Goal: Transaction & Acquisition: Purchase product/service

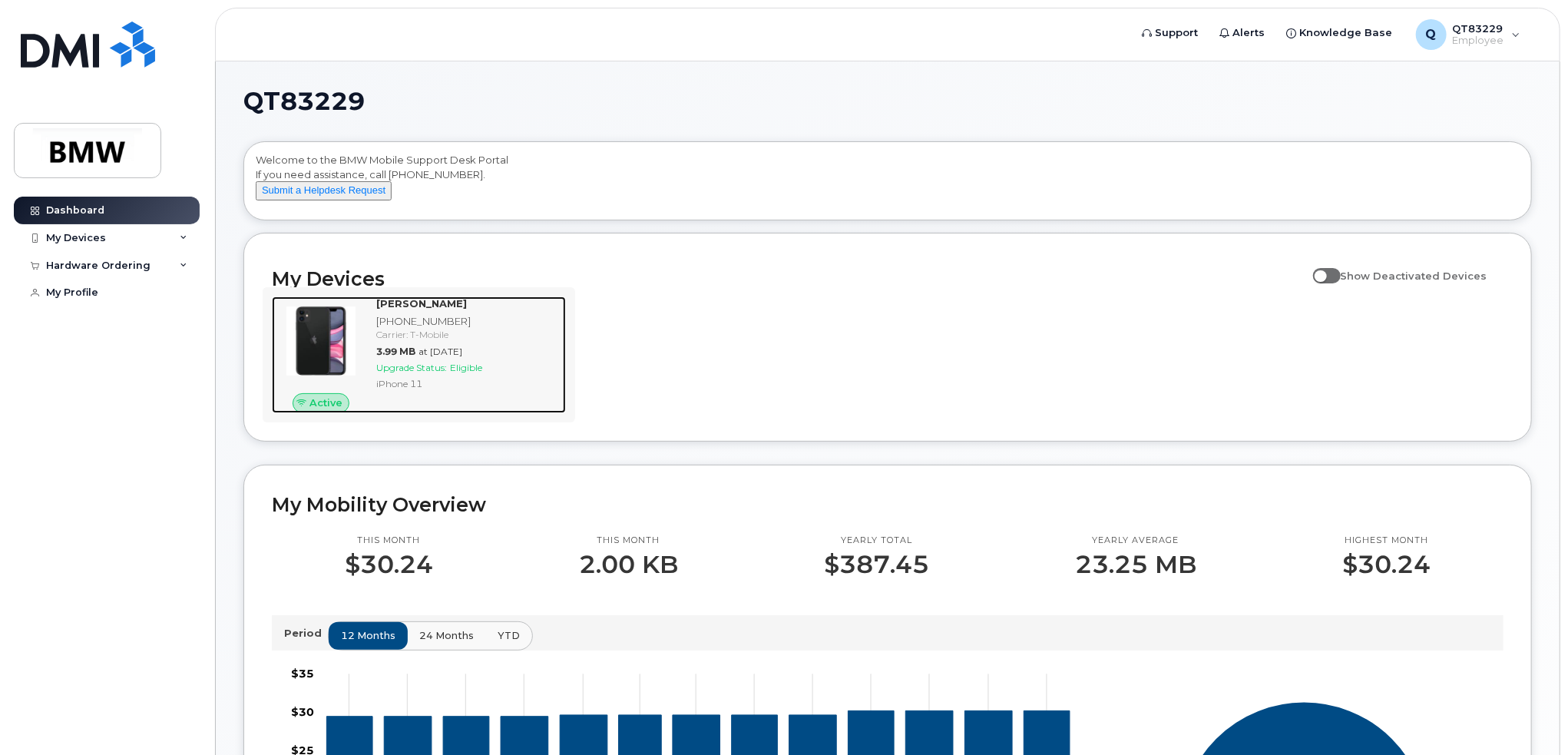
click at [418, 374] on div "Upgrade Status: Eligible" at bounding box center [468, 367] width 184 height 13
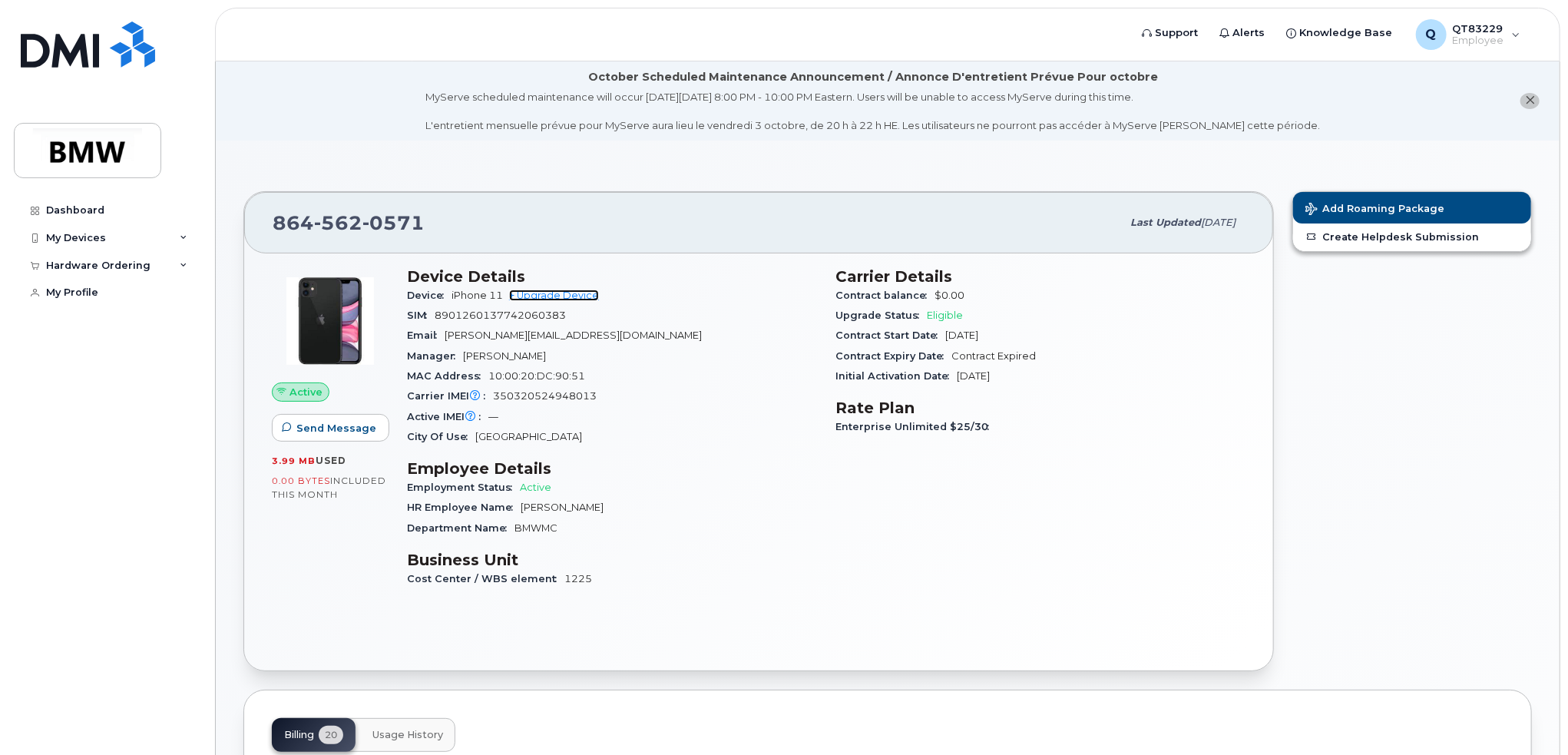
click at [553, 294] on link "+ Upgrade Device" at bounding box center [554, 296] width 90 height 12
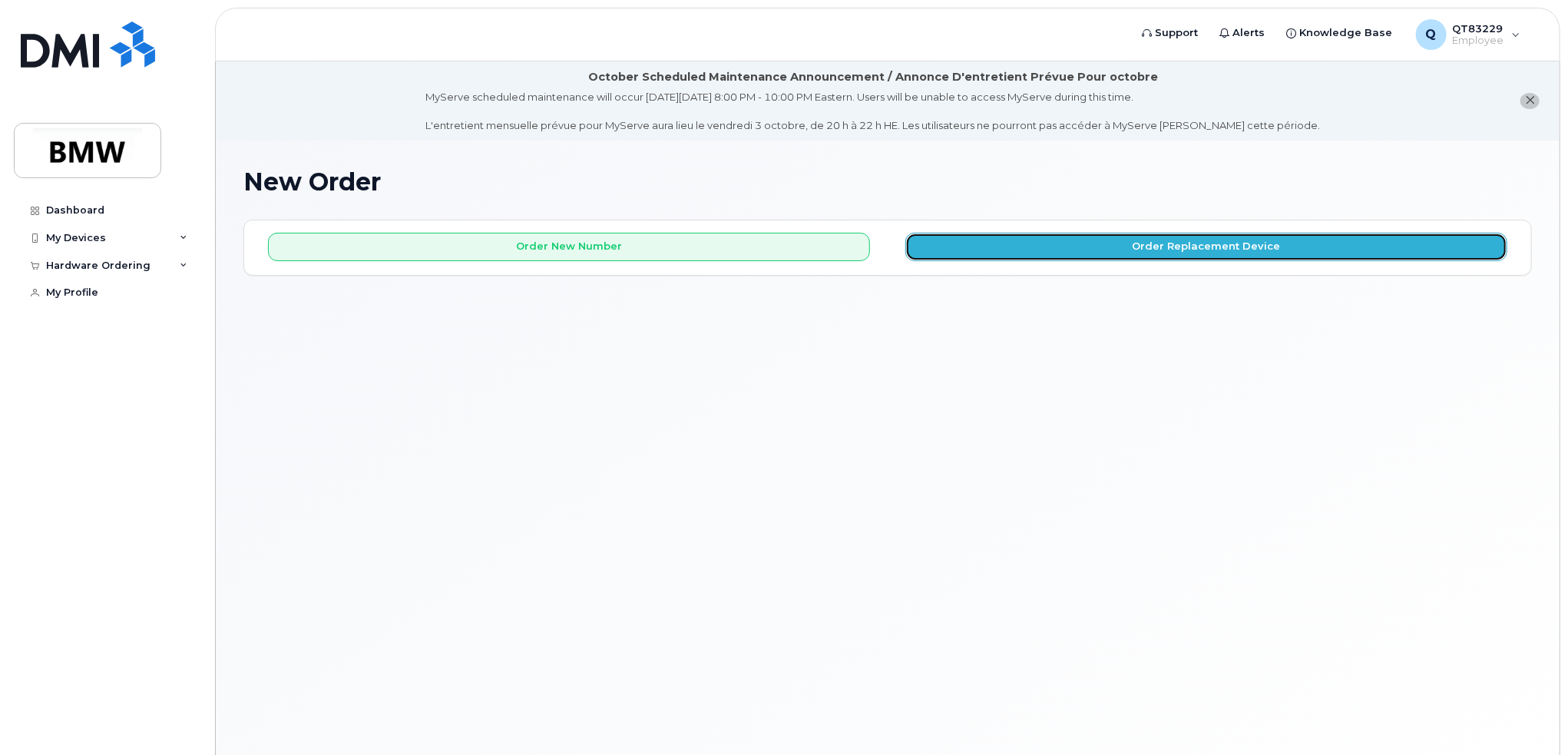
click at [1189, 247] on button "Order Replacement Device" at bounding box center [1206, 247] width 602 height 28
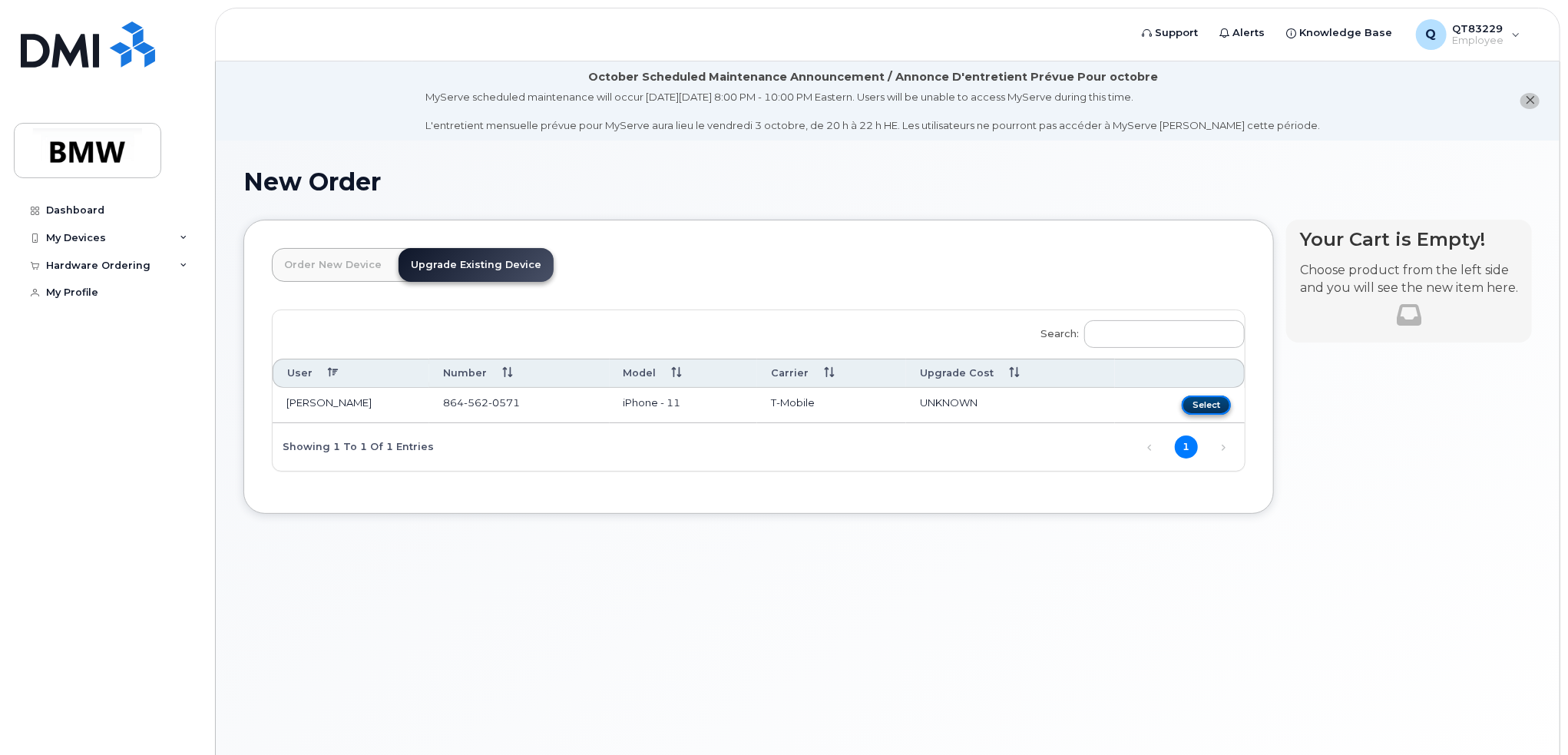
click at [1198, 401] on button "Select" at bounding box center [1206, 404] width 49 height 19
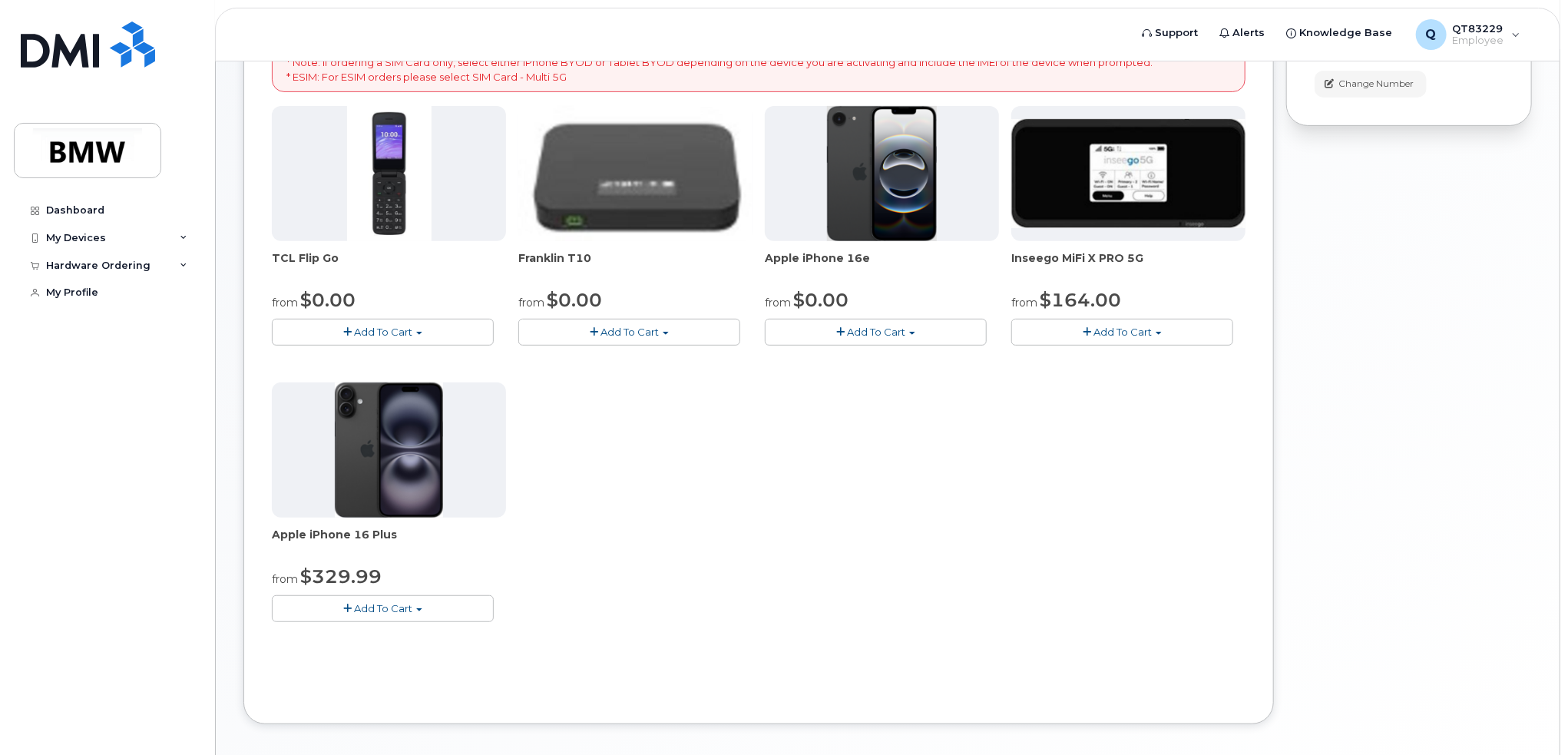
scroll to position [384, 0]
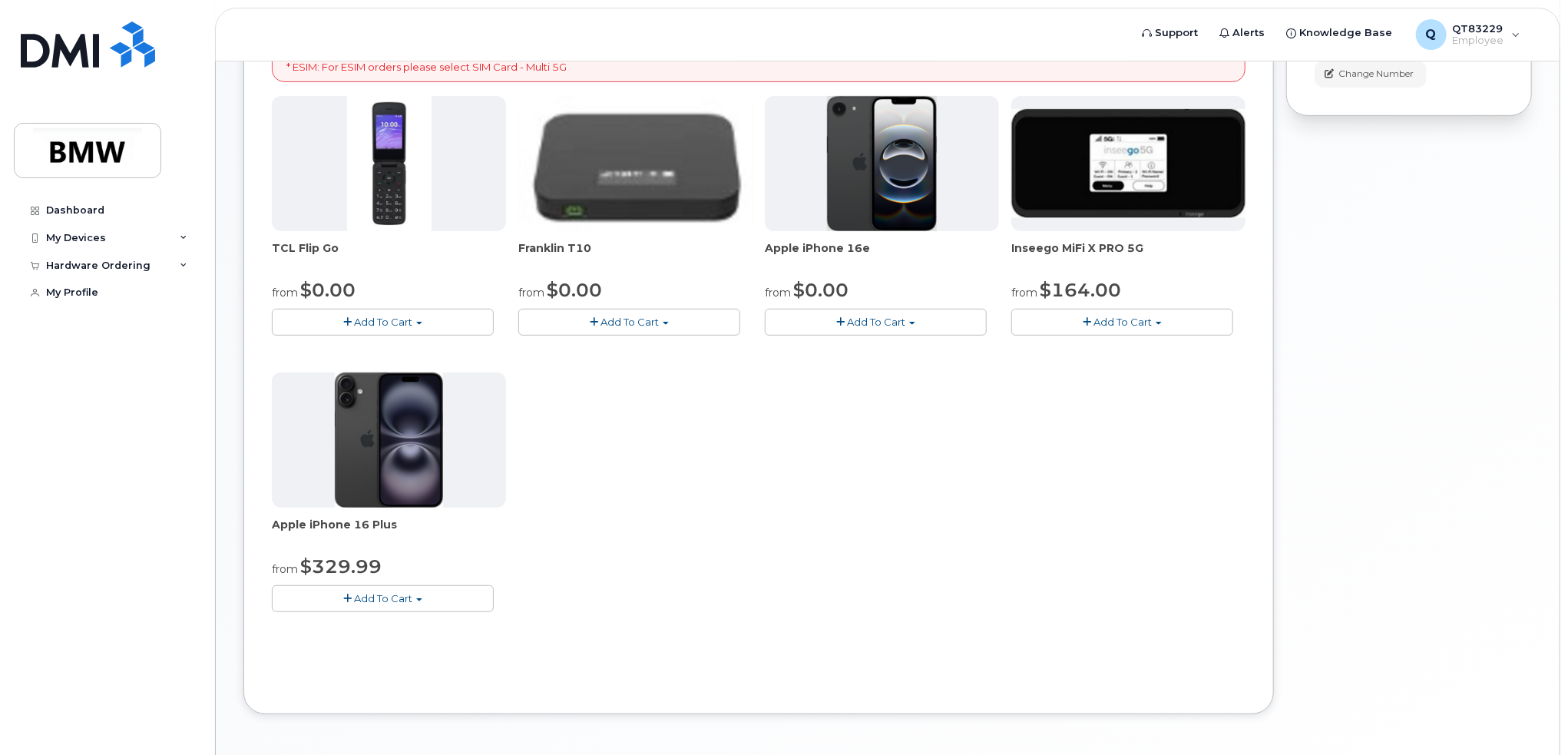
click at [912, 323] on span "button" at bounding box center [912, 323] width 6 height 3
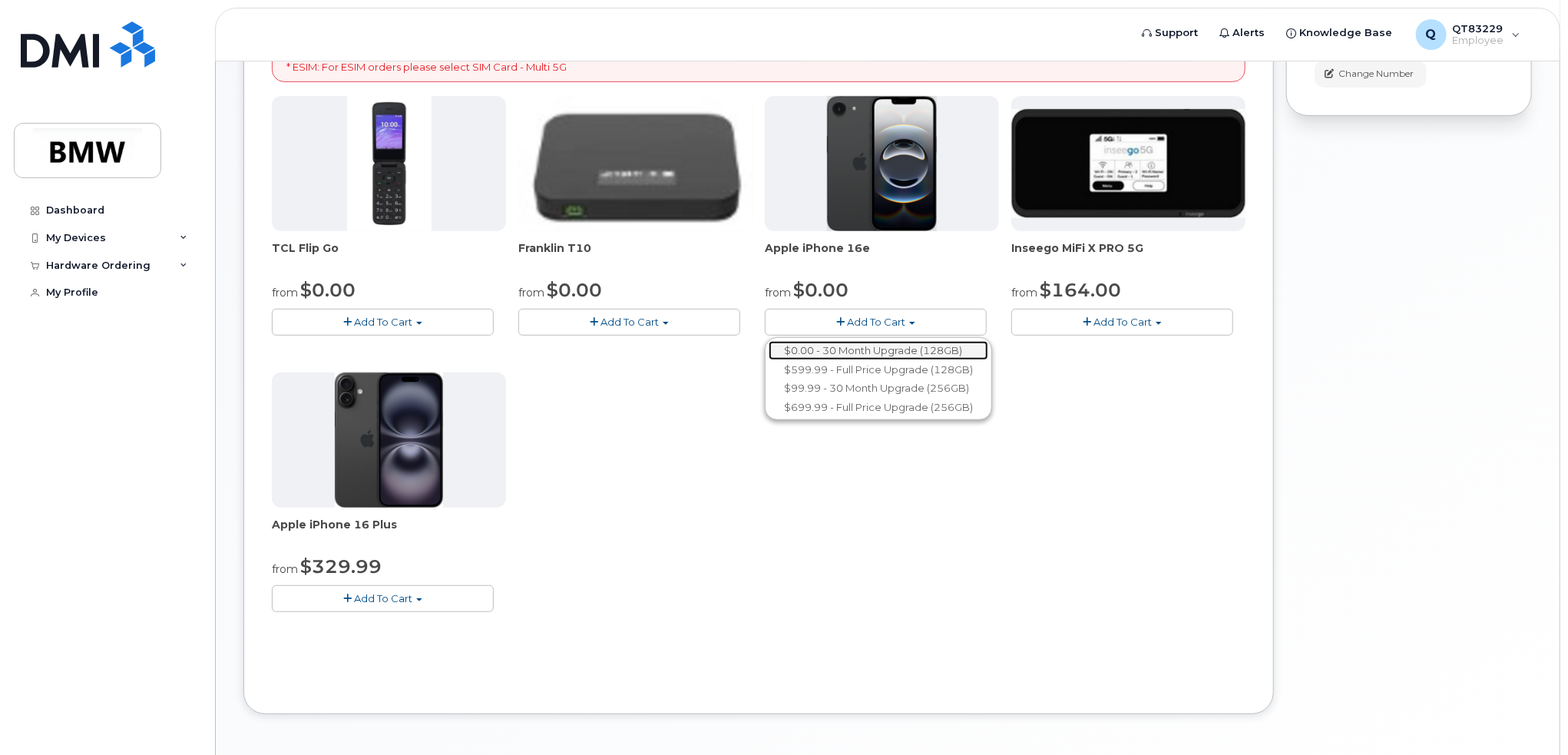
click at [909, 348] on link "$0.00 - 30 Month Upgrade (128GB)" at bounding box center [879, 350] width 220 height 19
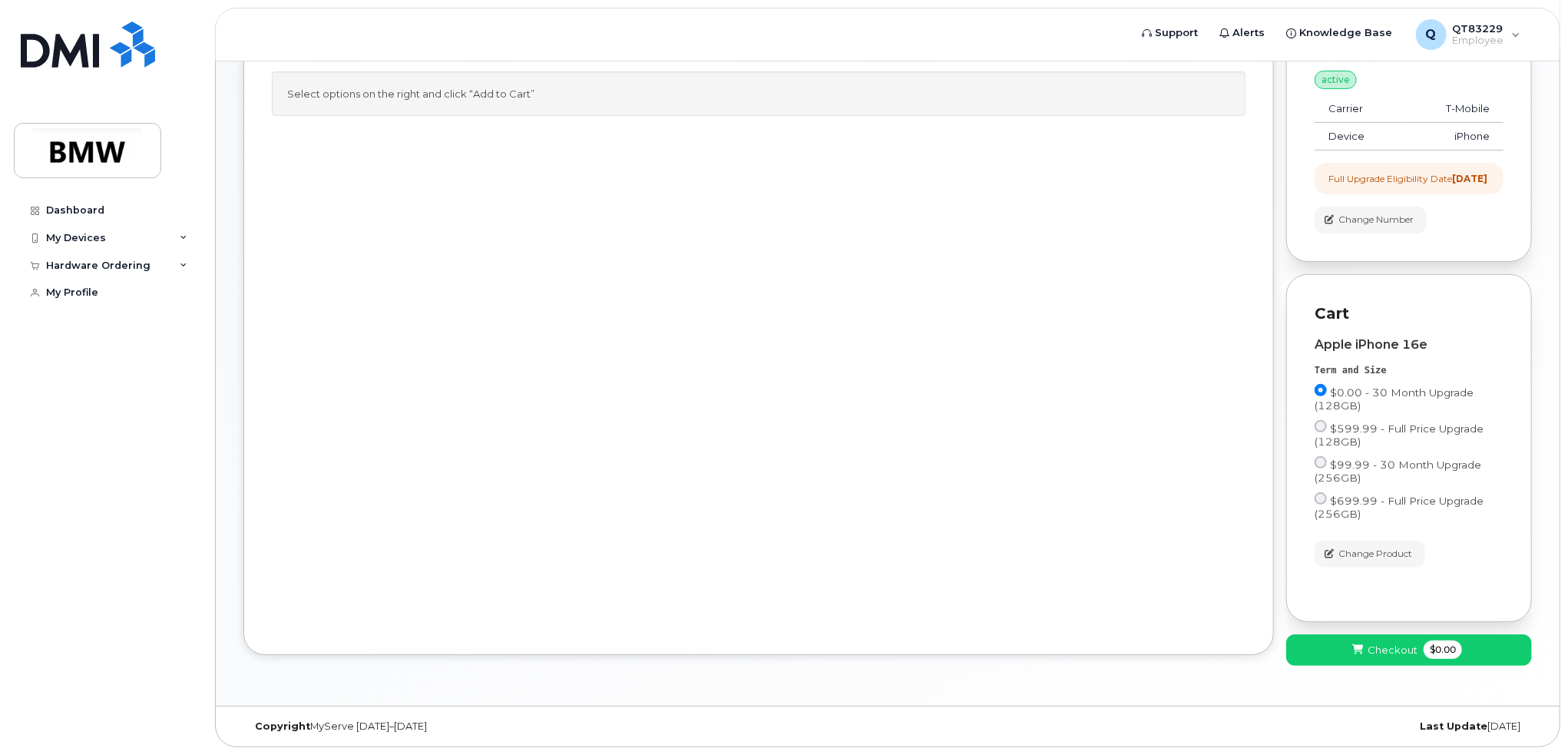
scroll to position [249, 0]
click at [1414, 646] on span "Checkout" at bounding box center [1393, 650] width 50 height 15
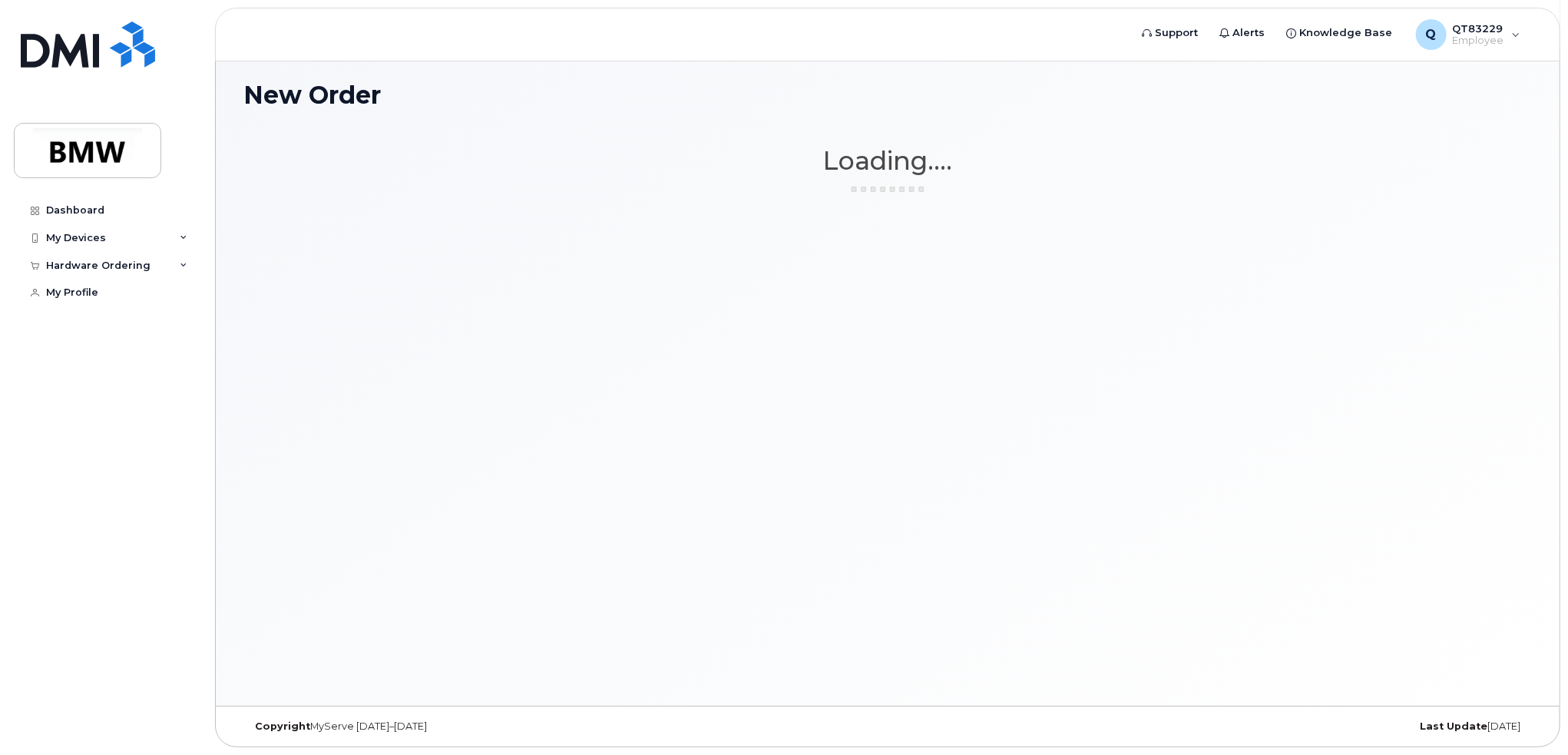
scroll to position [86, 0]
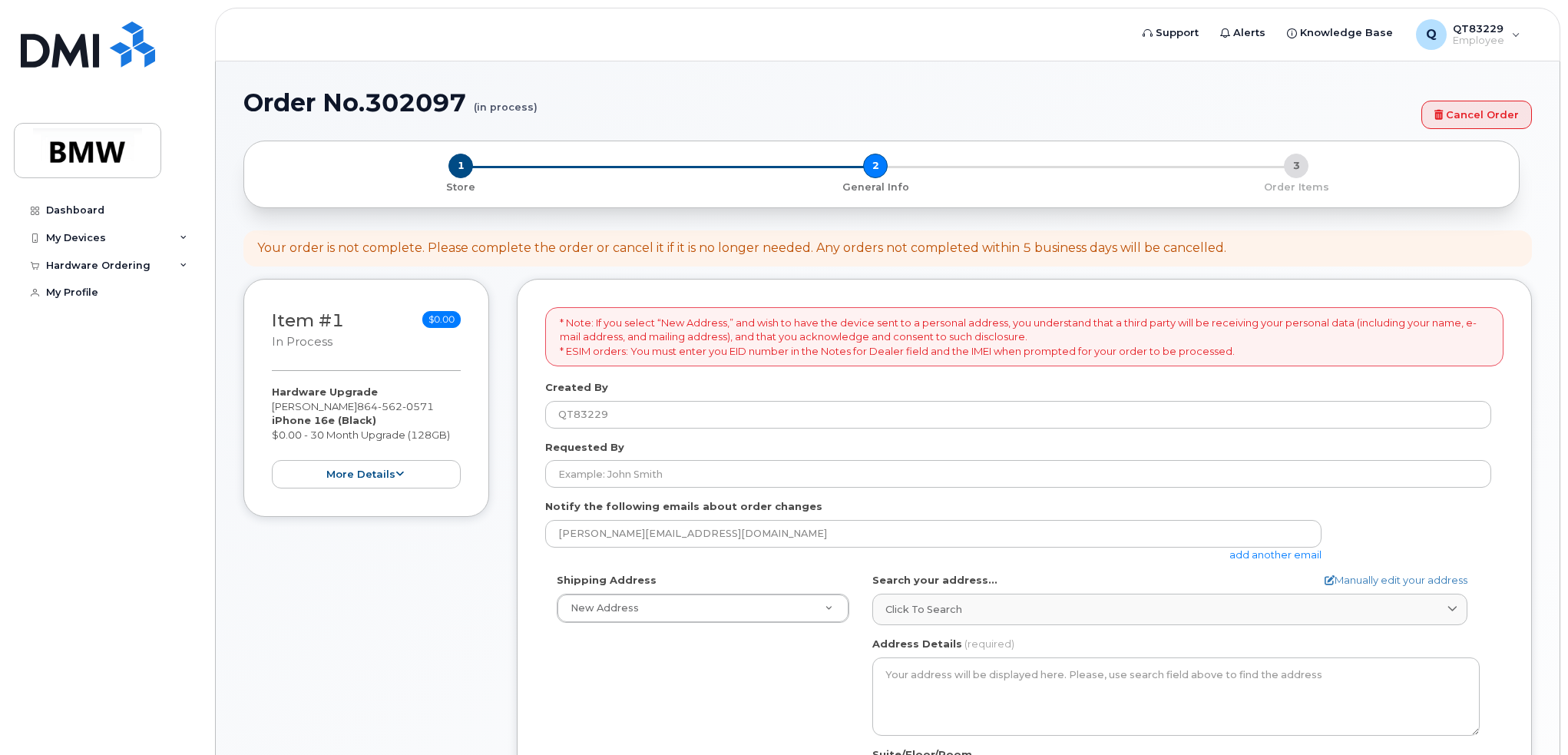
select select
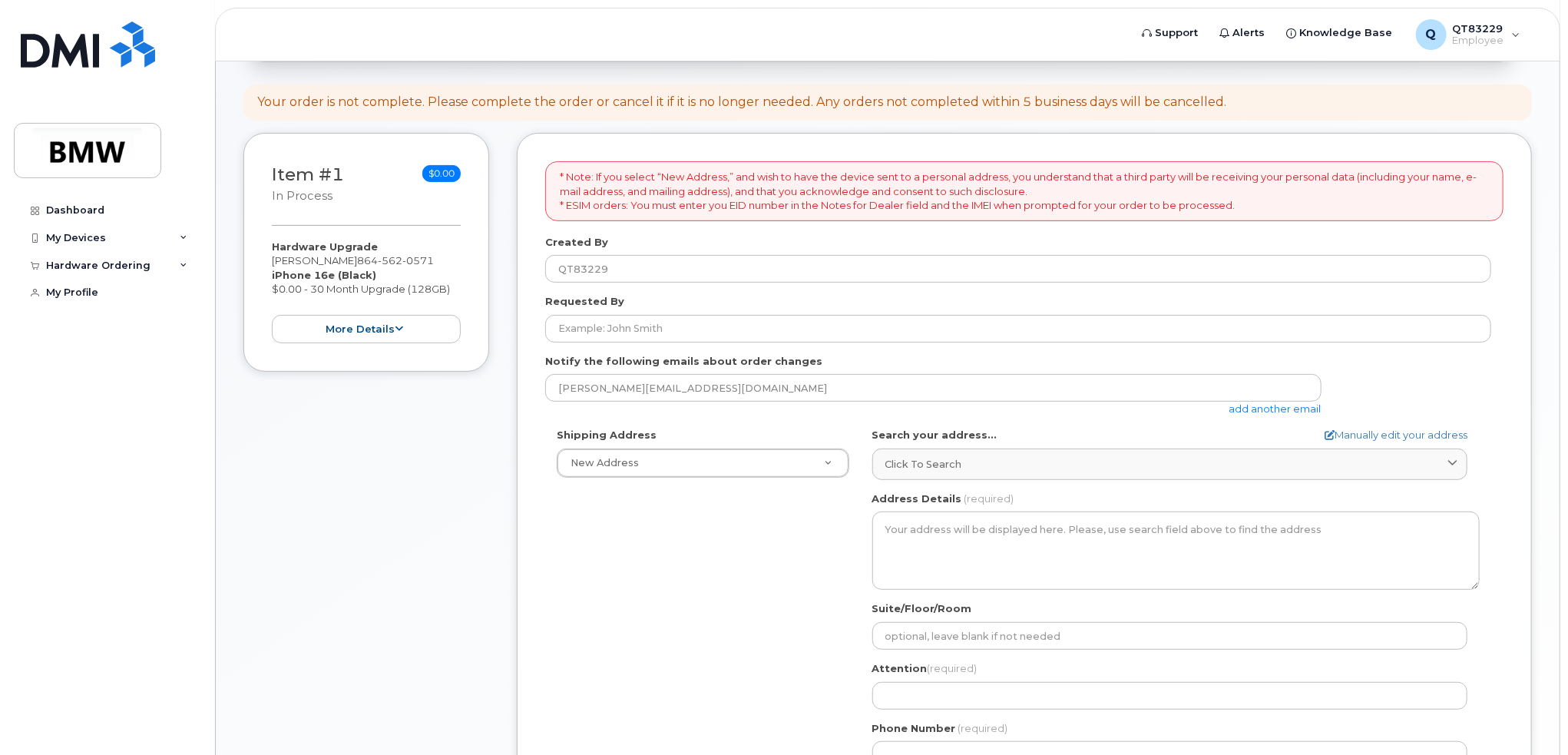
scroll to position [230, 0]
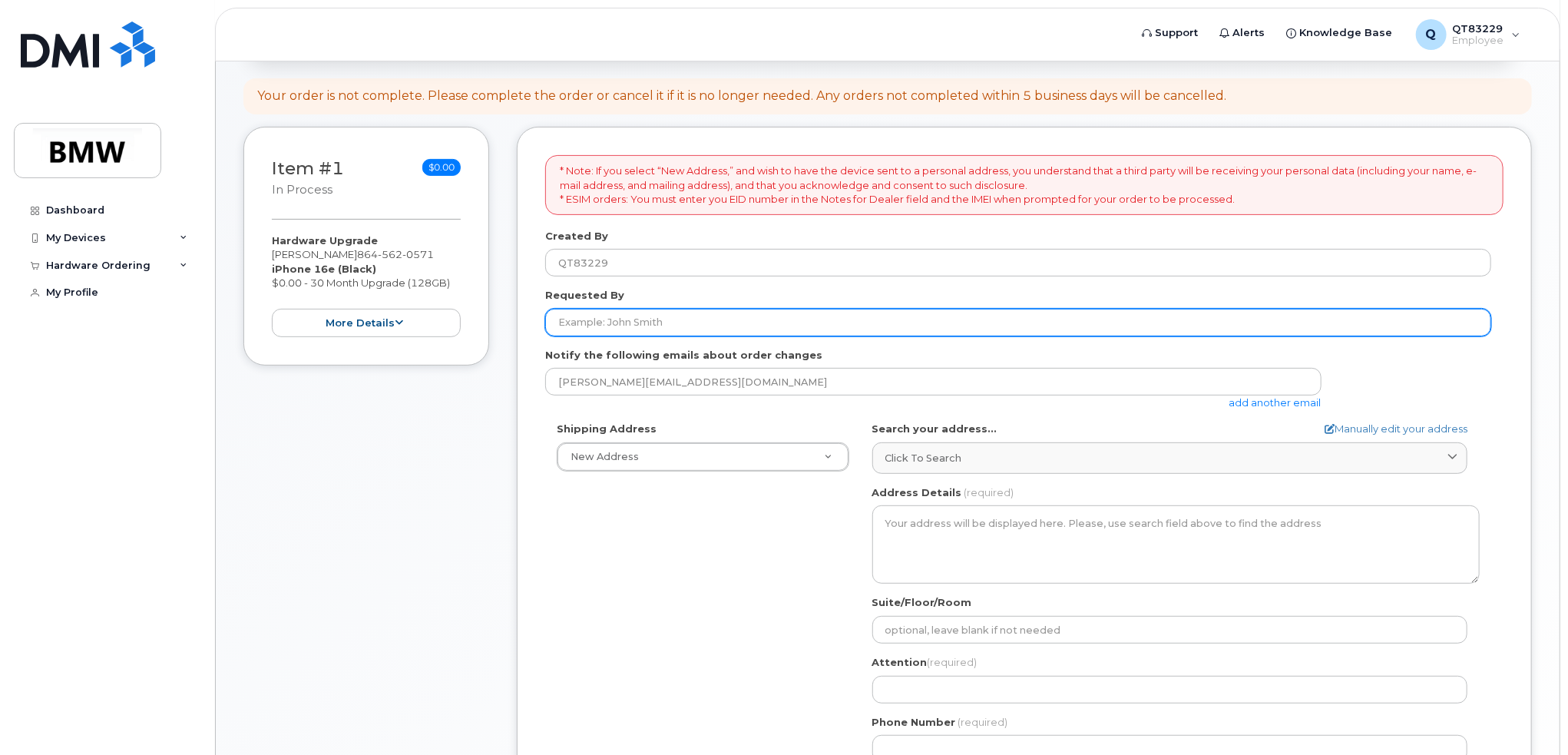
click at [769, 315] on input "Requested By" at bounding box center [1018, 323] width 946 height 28
type input "[PERSON_NAME]"
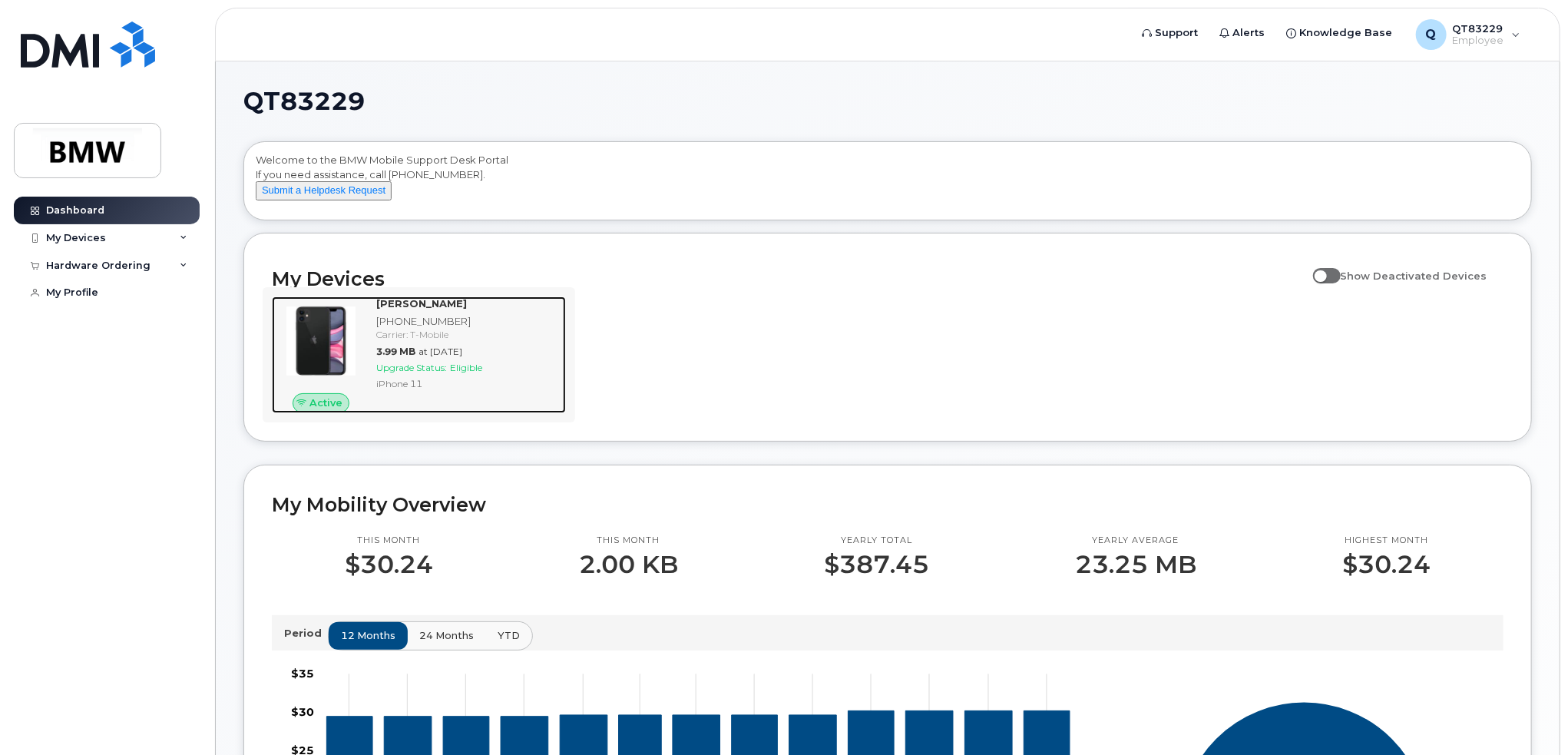
click at [322, 410] on span "Active" at bounding box center [325, 402] width 33 height 15
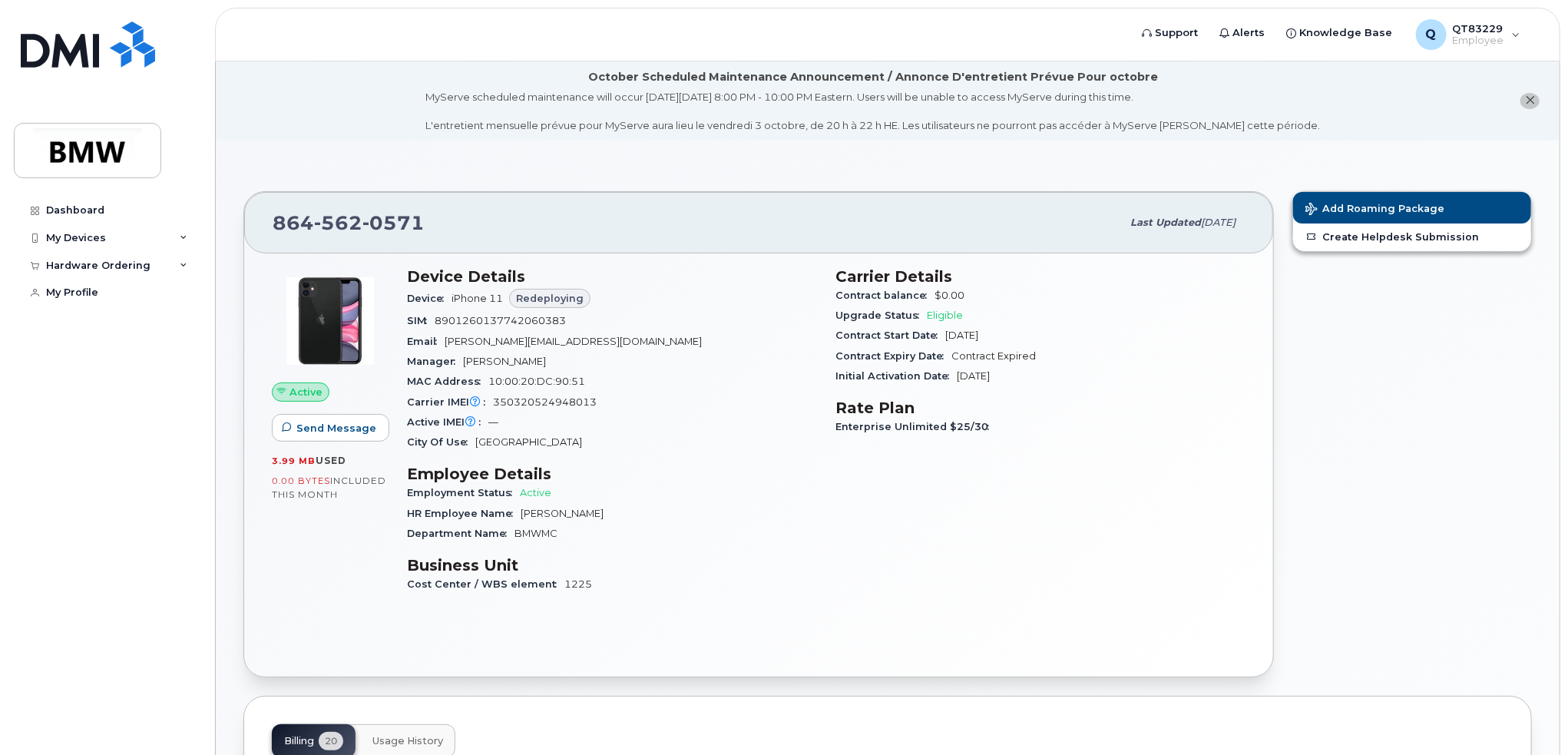
click at [321, 477] on span "0.00 Bytes" at bounding box center [301, 480] width 58 height 11
click at [449, 567] on h3 "Business Unit" at bounding box center [612, 565] width 410 height 18
click at [313, 301] on img at bounding box center [330, 321] width 92 height 92
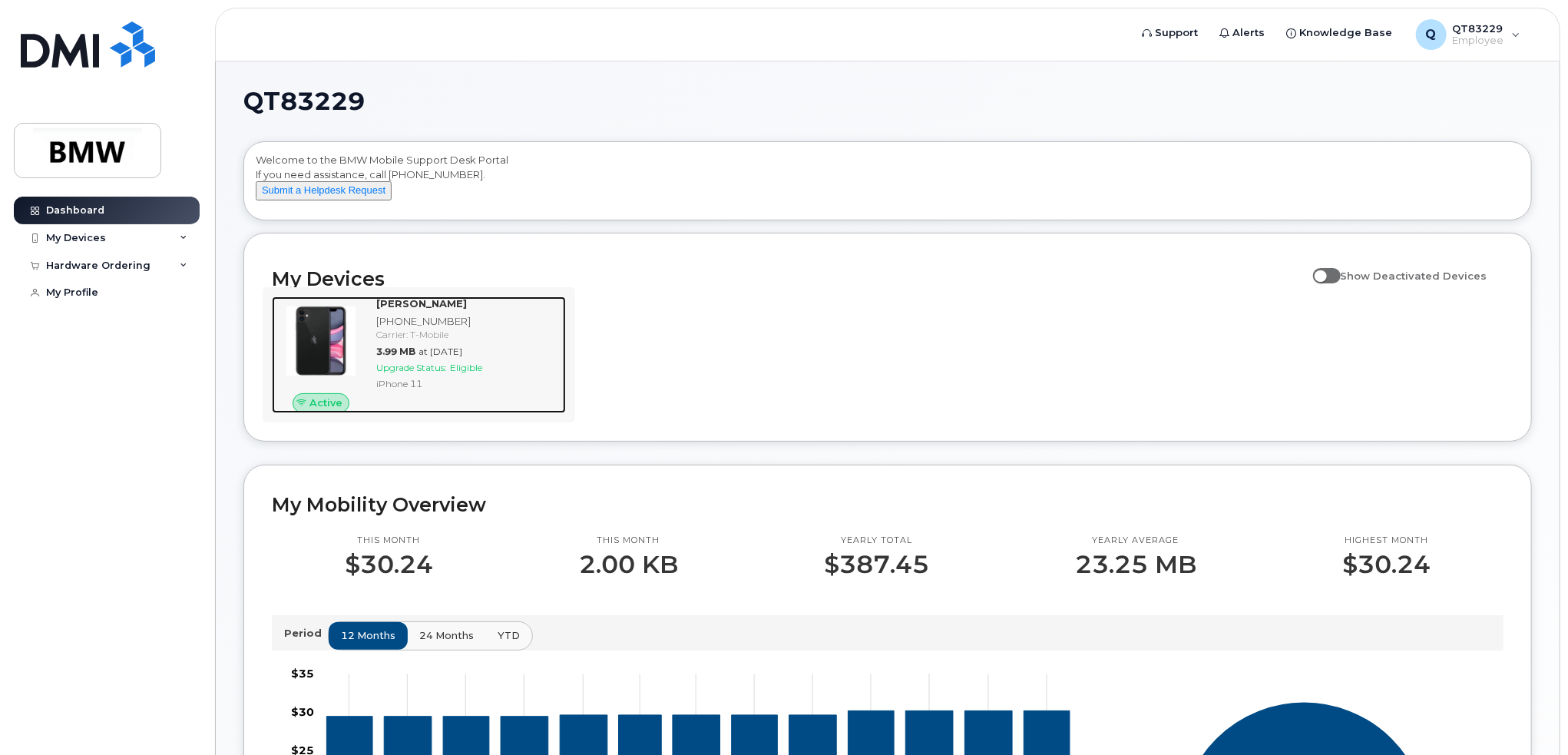
click at [444, 373] on span "Upgrade Status:" at bounding box center [411, 368] width 71 height 12
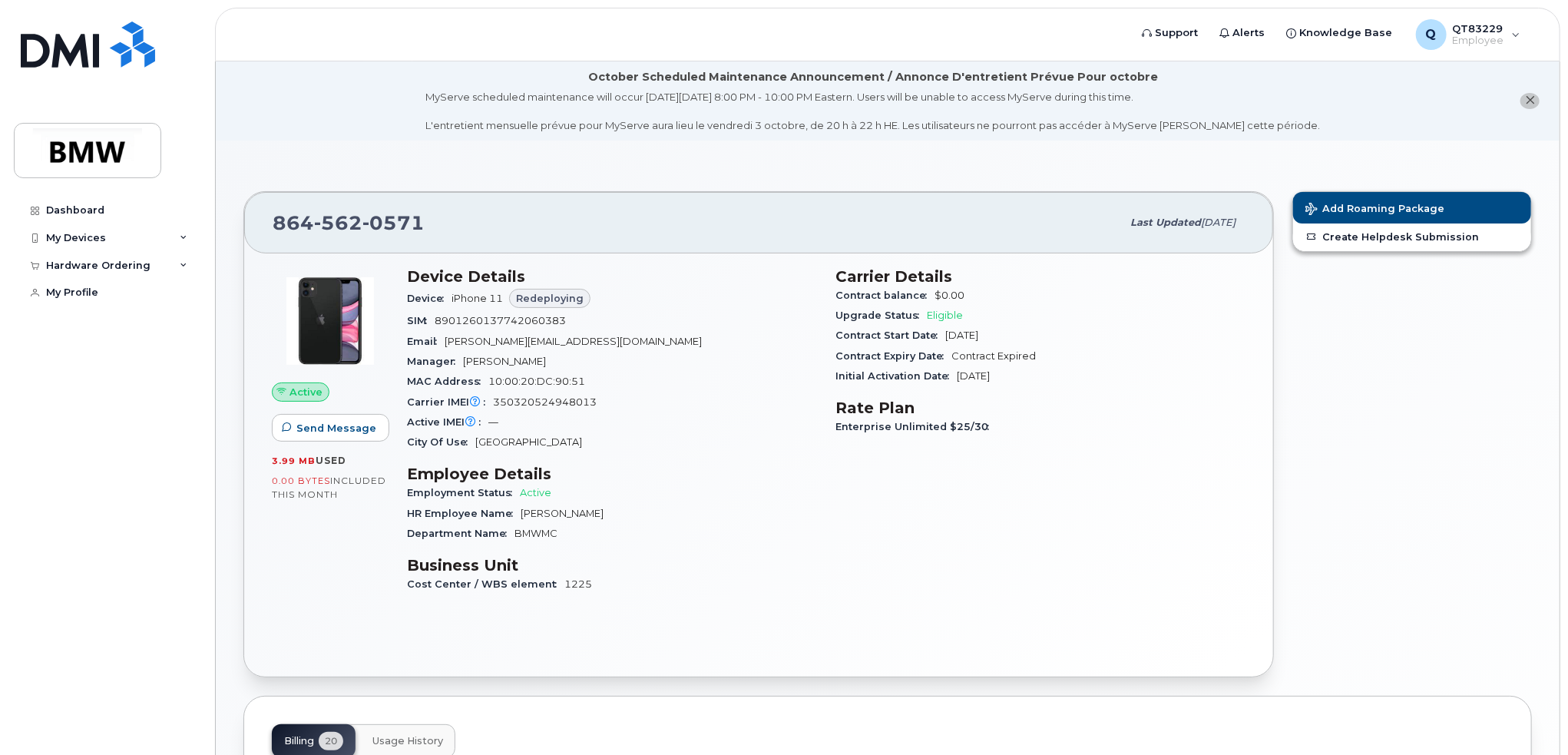
click at [571, 299] on span "Redeploying" at bounding box center [550, 298] width 68 height 15
click at [669, 329] on div "SIM 8901260137742060383" at bounding box center [612, 321] width 410 height 20
click at [949, 306] on div "Upgrade Status Eligible" at bounding box center [1040, 316] width 410 height 20
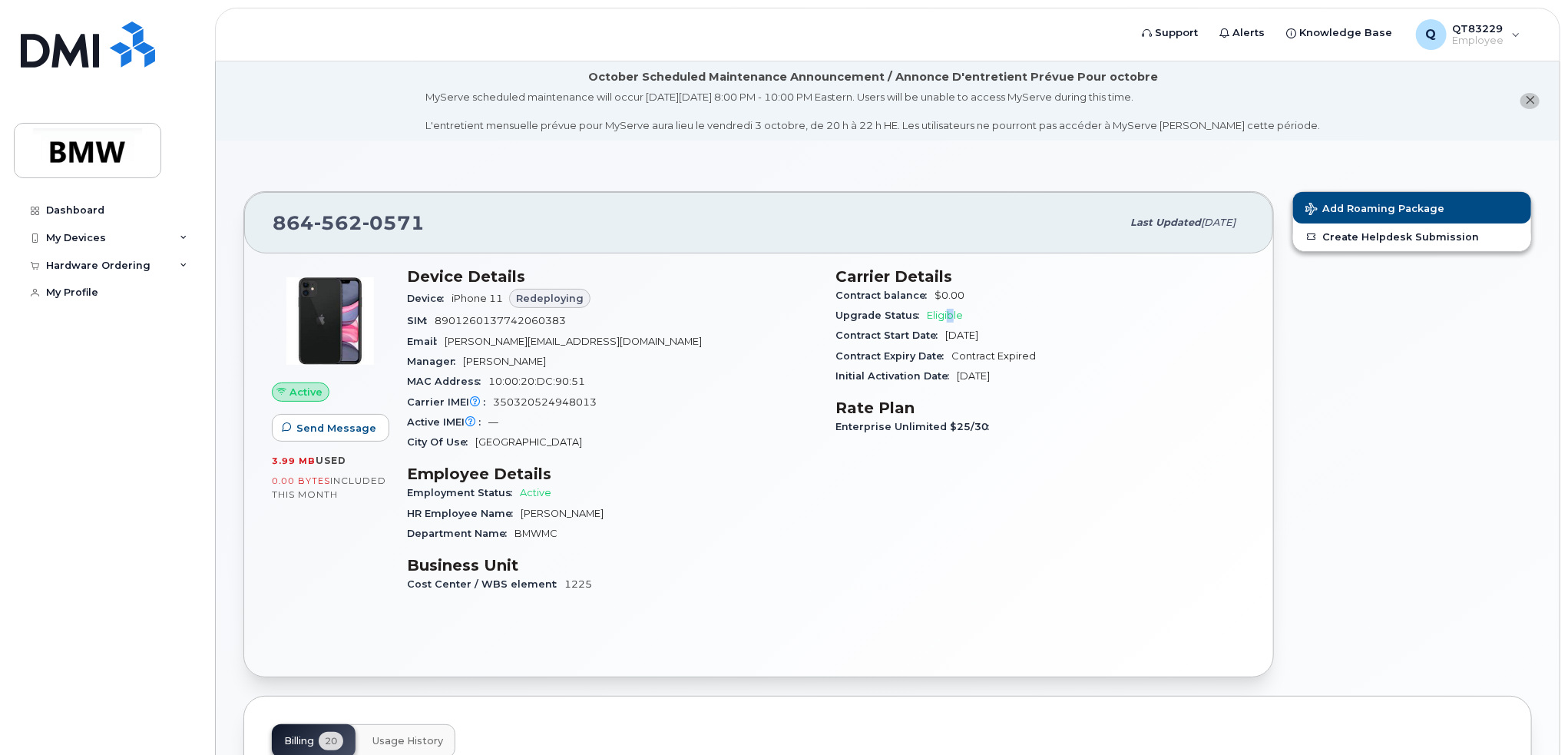
click at [950, 314] on span "Eligible" at bounding box center [945, 315] width 36 height 12
click at [1000, 415] on h3 "Rate Plan" at bounding box center [1040, 408] width 410 height 18
